Goal: Find specific page/section: Find specific page/section

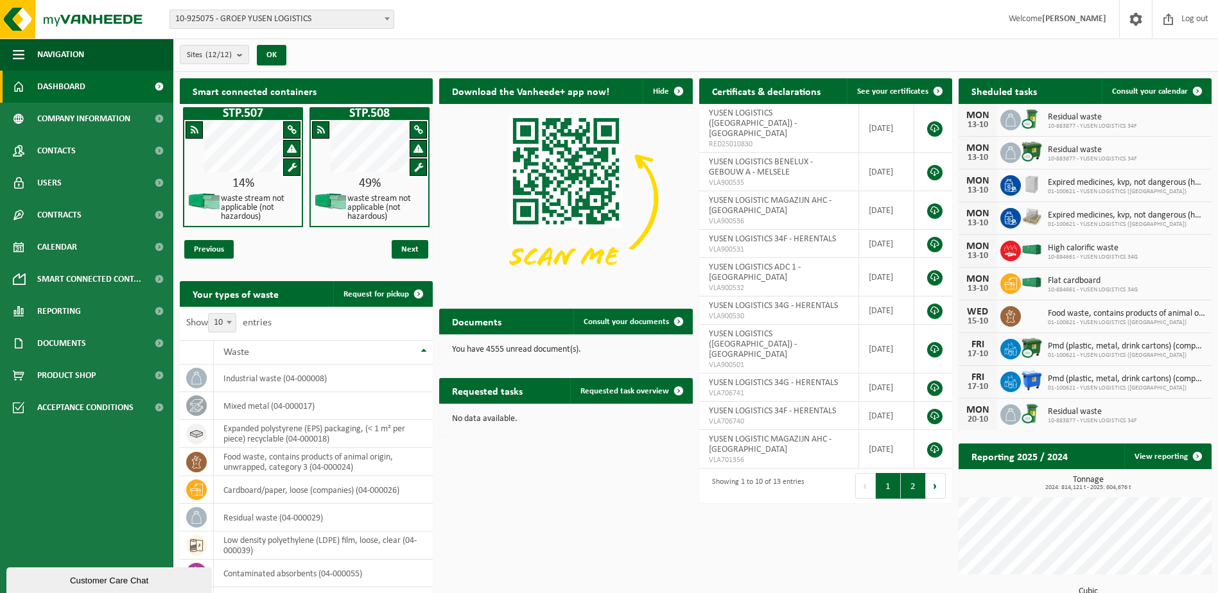
click at [916, 473] on button "2" at bounding box center [913, 486] width 25 height 26
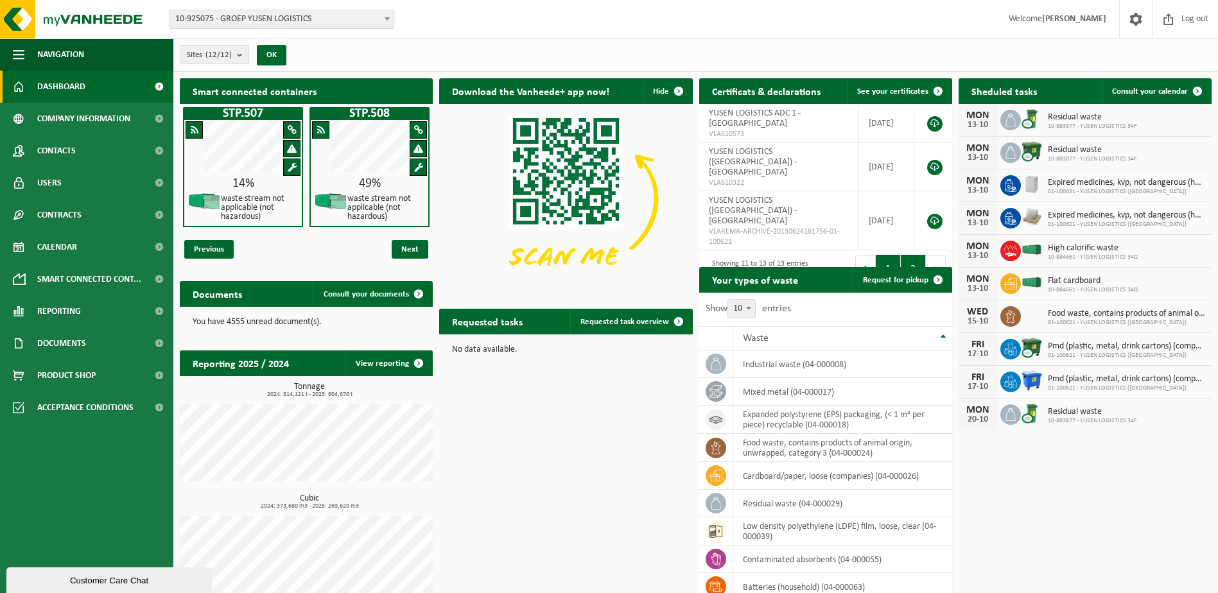
click at [889, 255] on button "1" at bounding box center [888, 268] width 25 height 26
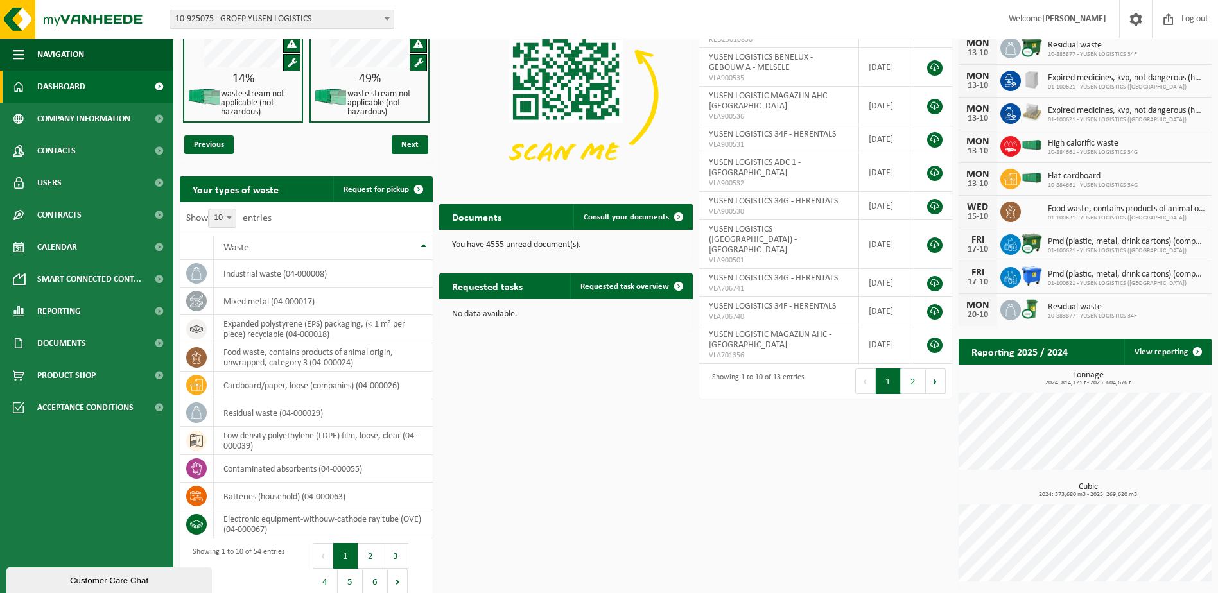
scroll to position [116, 0]
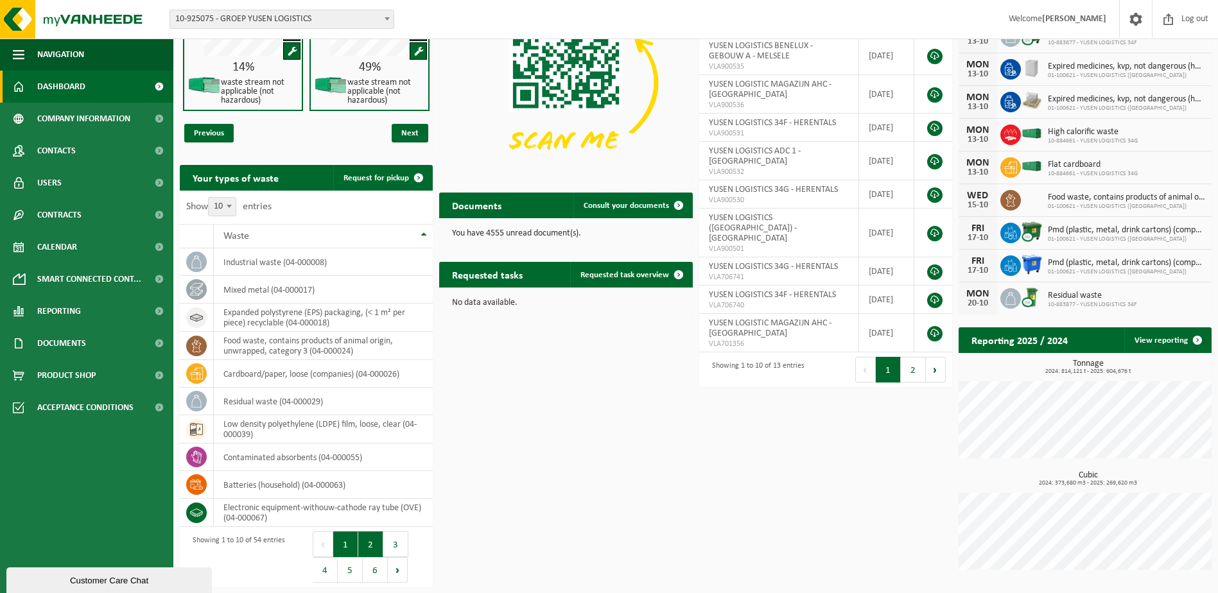
click at [369, 542] on button "2" at bounding box center [370, 545] width 25 height 26
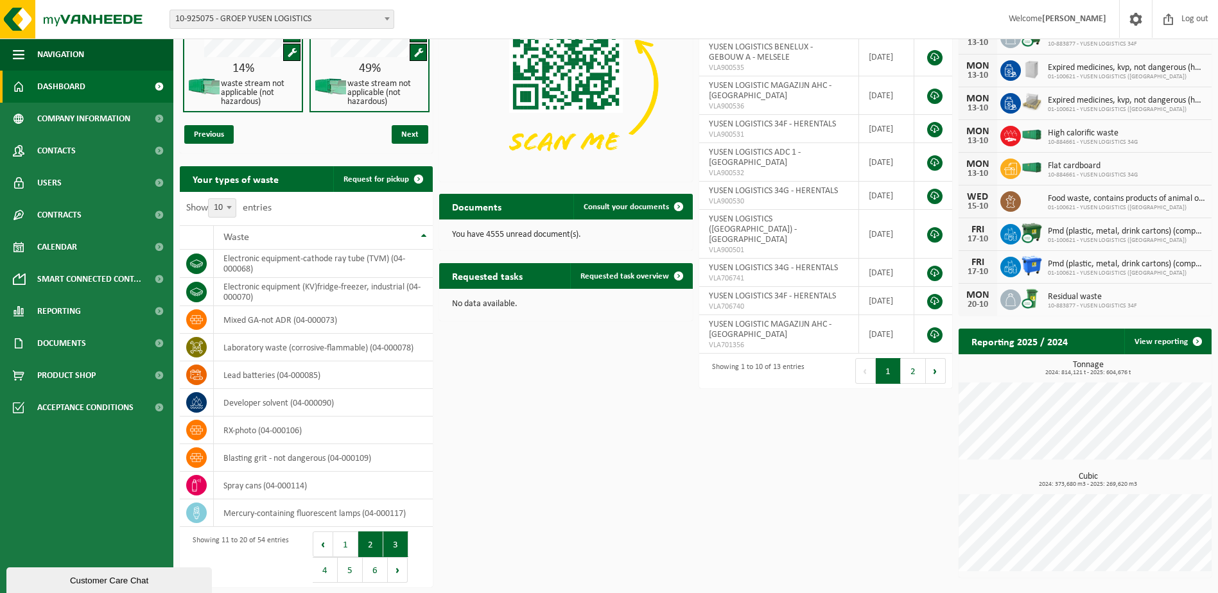
click at [394, 543] on button "3" at bounding box center [395, 545] width 25 height 26
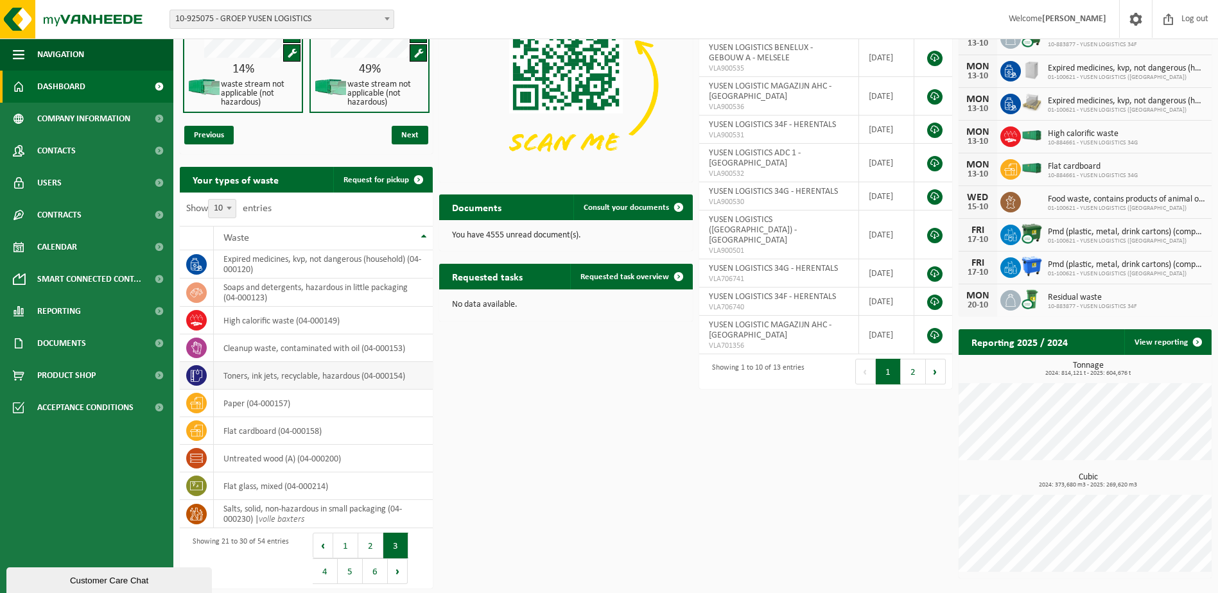
scroll to position [116, 0]
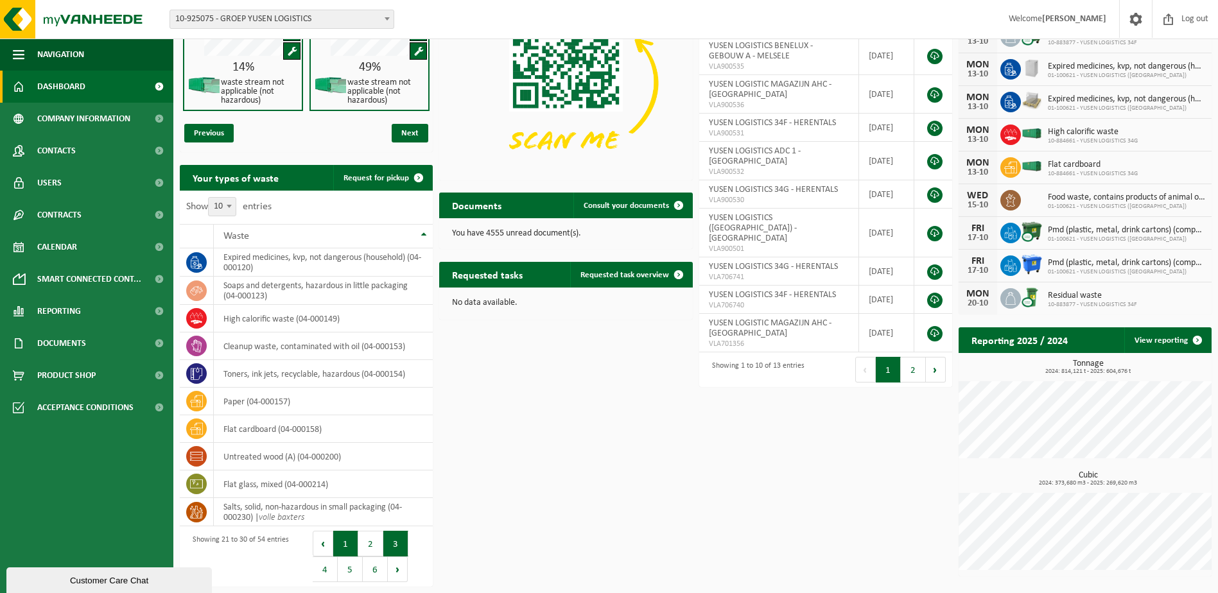
click at [345, 545] on button "1" at bounding box center [345, 544] width 25 height 26
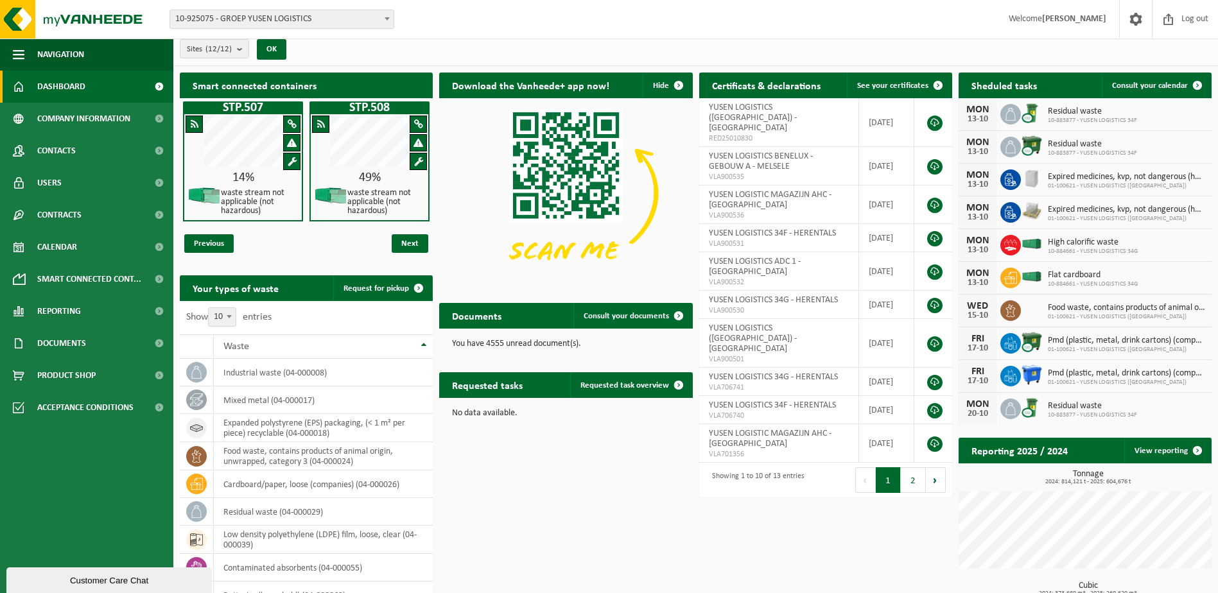
scroll to position [0, 0]
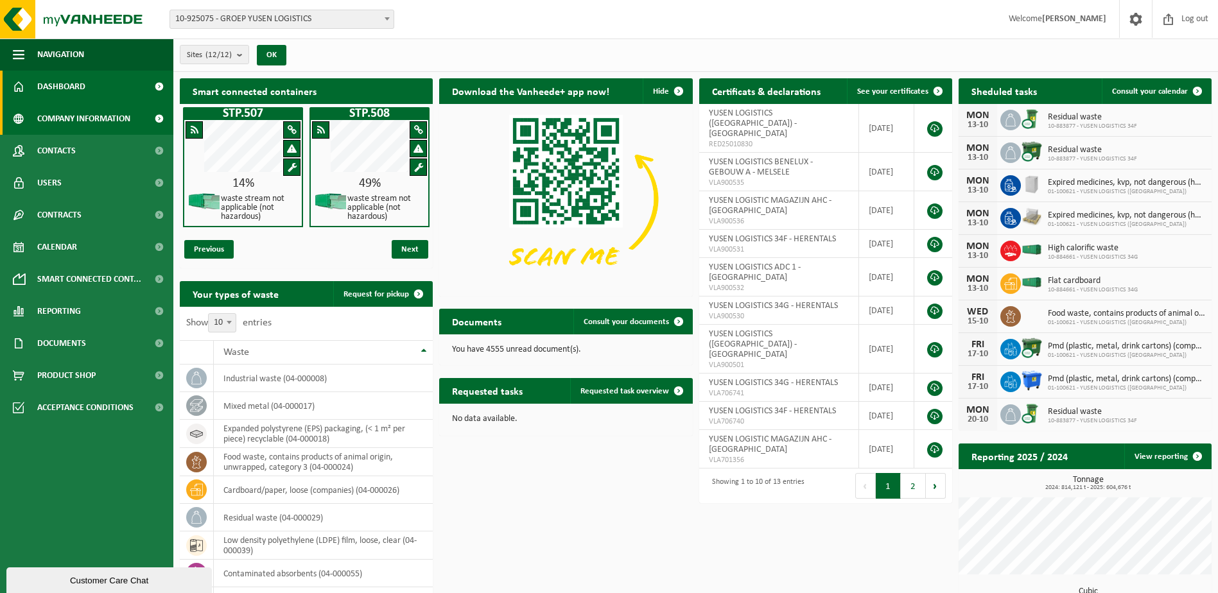
click at [98, 117] on span "Company information" at bounding box center [83, 119] width 93 height 32
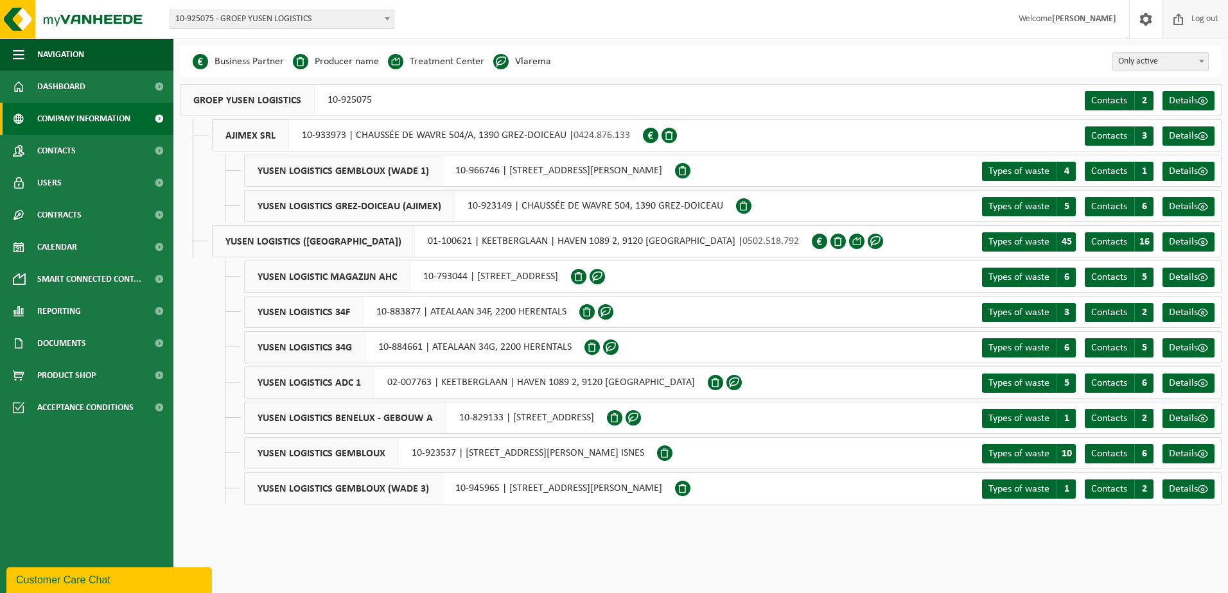
click at [1208, 19] on span "Log out" at bounding box center [1204, 19] width 33 height 38
